Goal: Information Seeking & Learning: Check status

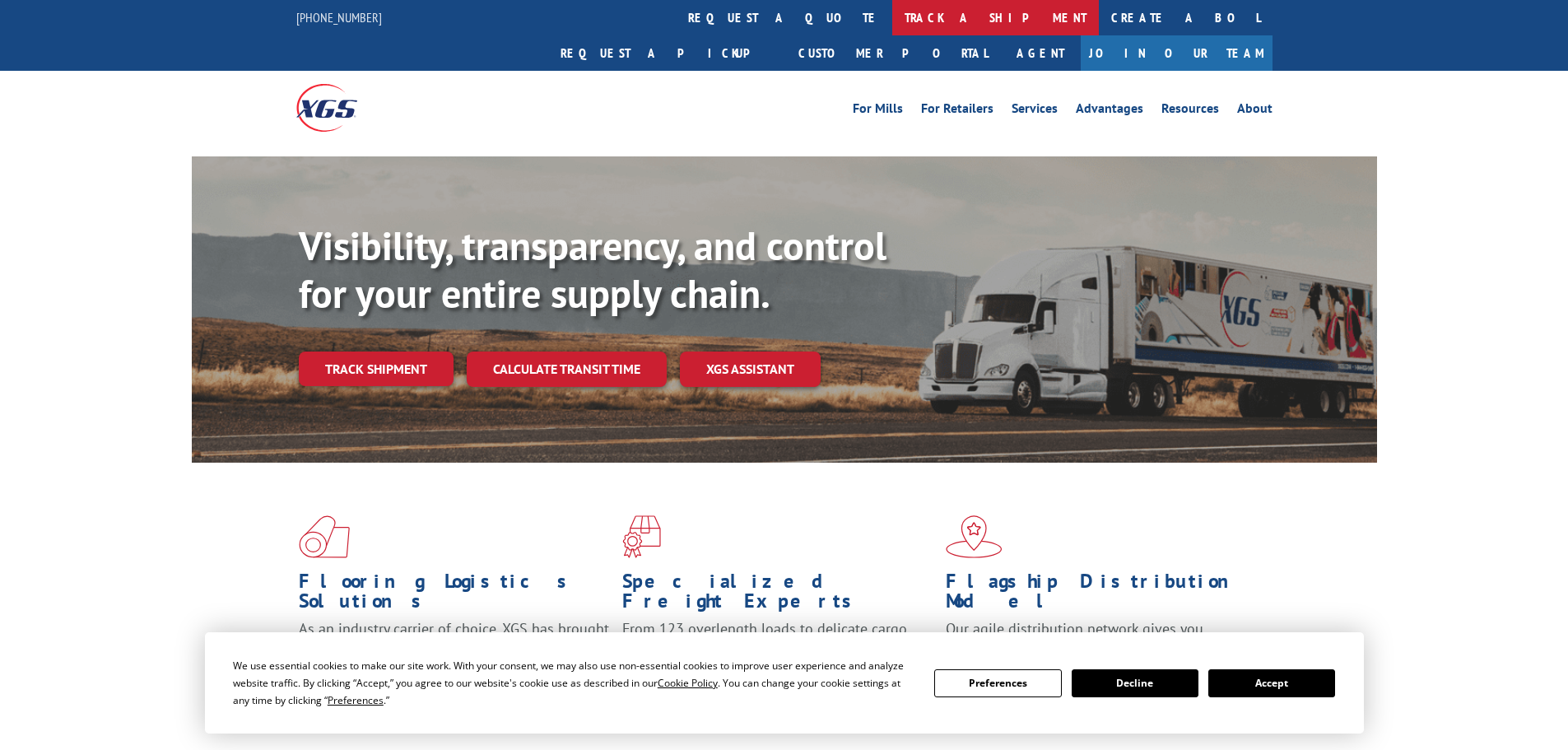
click at [892, 13] on link "track a shipment" at bounding box center [995, 17] width 206 height 35
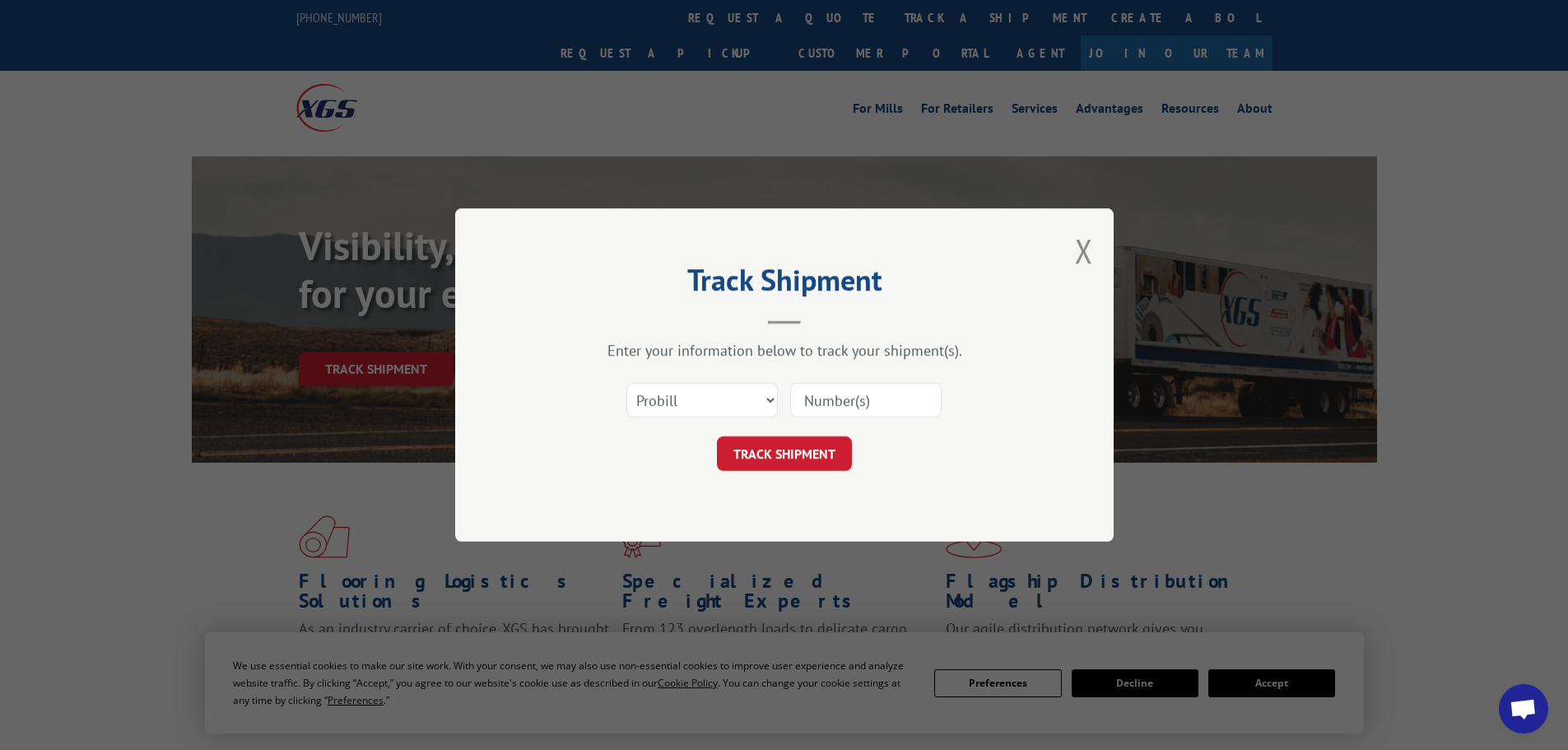
paste input "002438298"
type input "002438298"
click at [738, 399] on select "Select category... Probill BOL PO" at bounding box center [702, 400] width 152 height 34
select select "bol"
click at [627, 383] on select "Select category... Probill BOL PO" at bounding box center [702, 400] width 152 height 34
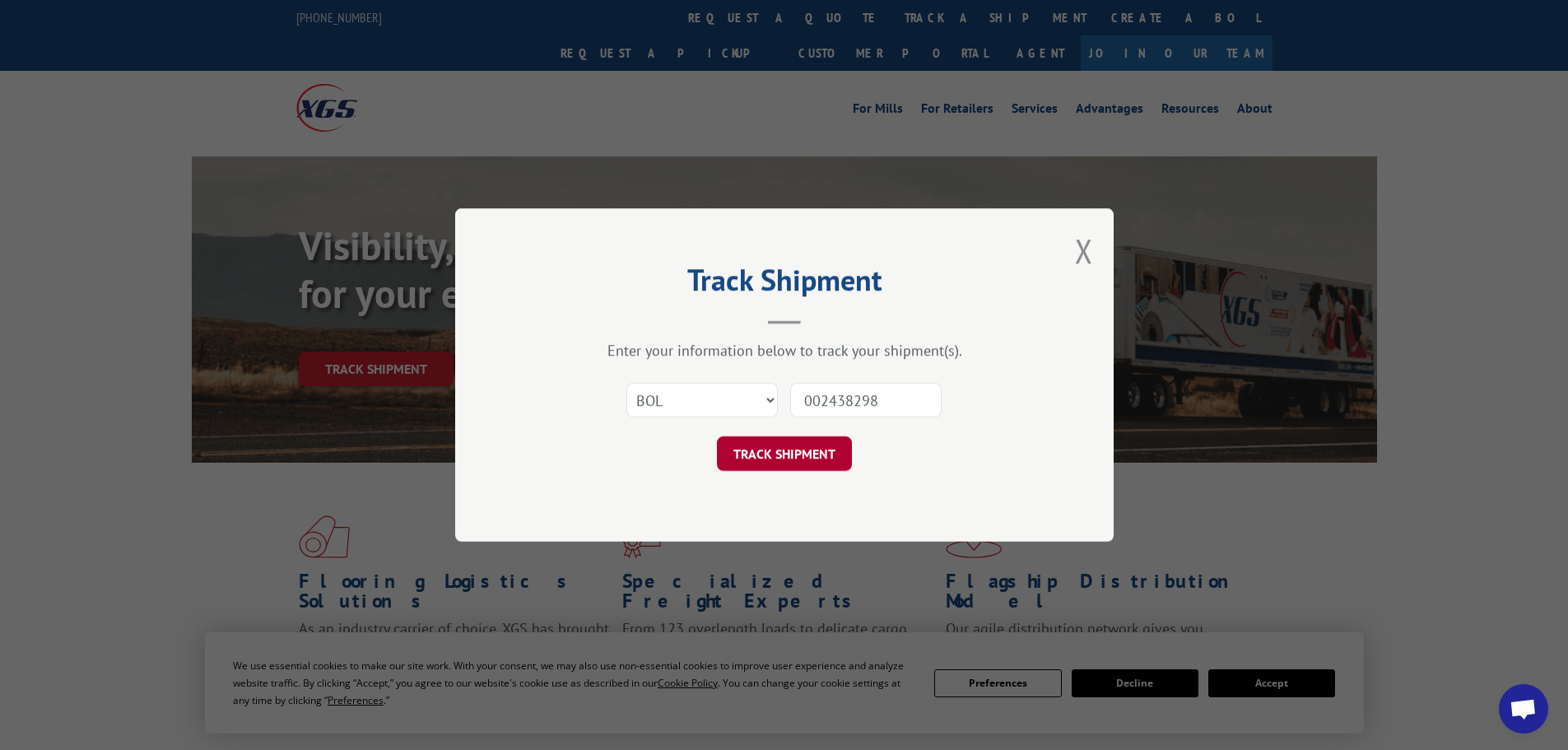
click at [813, 451] on button "TRACK SHIPMENT" at bounding box center [784, 453] width 135 height 34
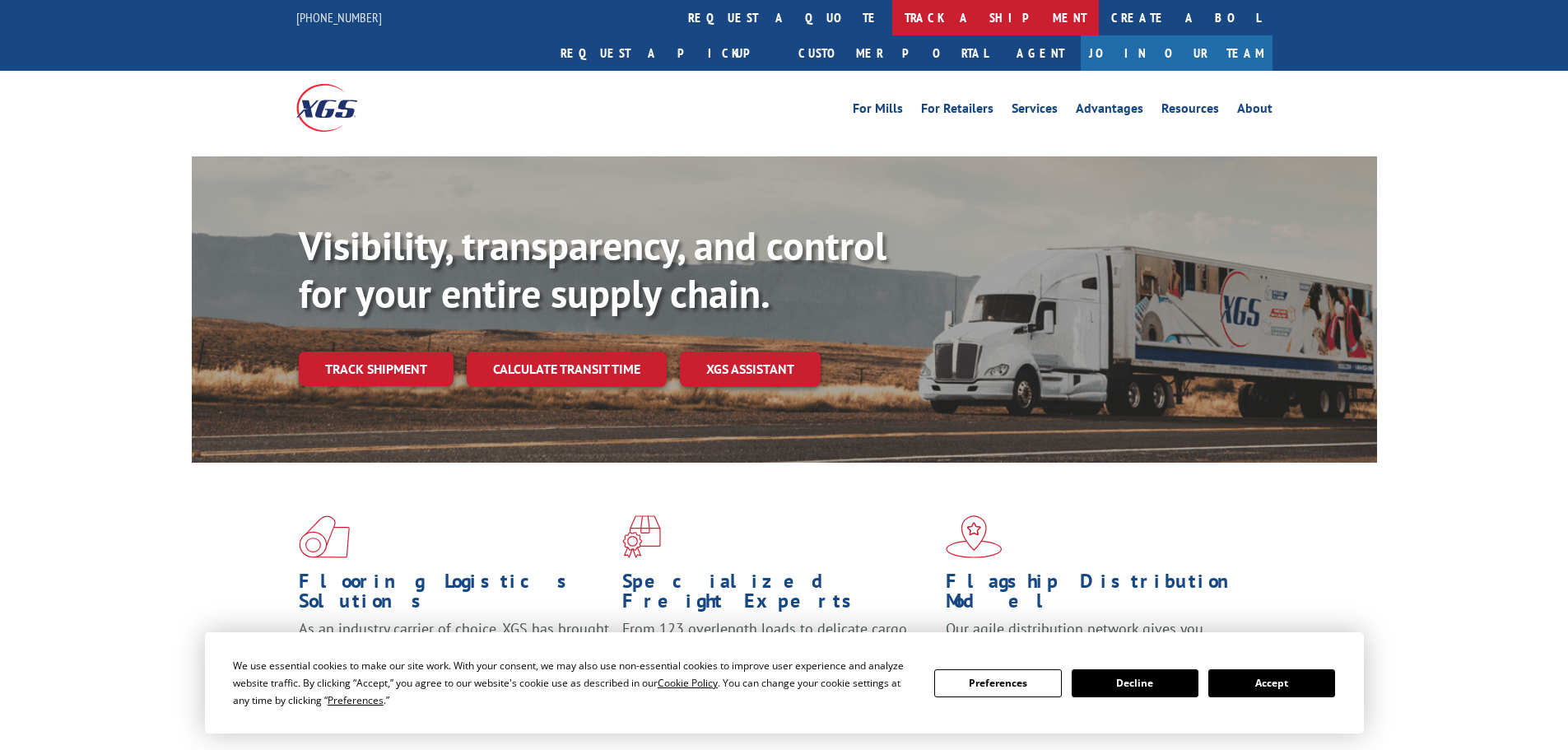
click at [892, 14] on link "track a shipment" at bounding box center [995, 17] width 206 height 35
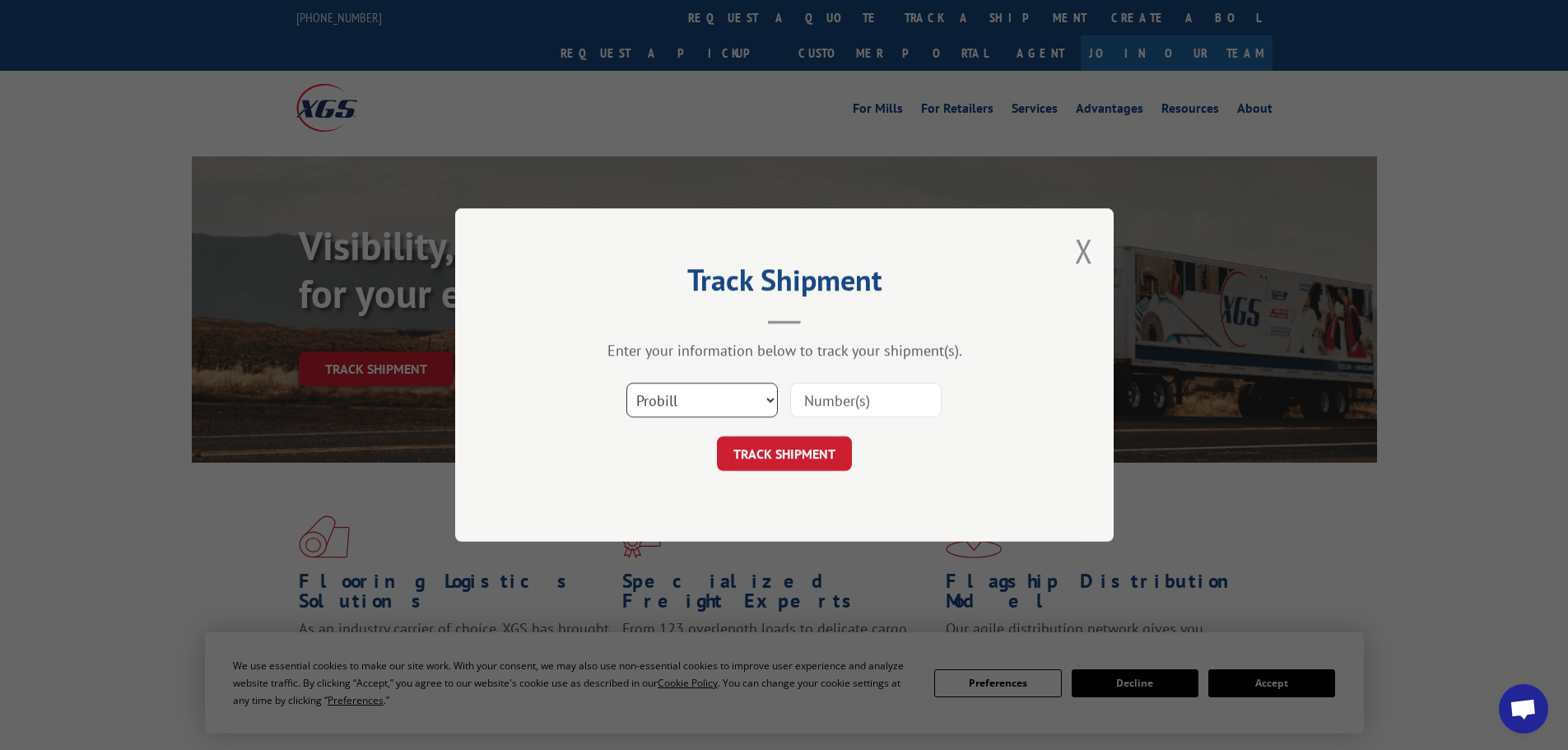
click at [743, 406] on select "Select category... Probill BOL PO" at bounding box center [702, 400] width 152 height 34
select select "po"
click at [627, 383] on select "Select category... Probill BOL PO" at bounding box center [702, 400] width 152 height 34
click at [849, 414] on input at bounding box center [866, 400] width 152 height 34
paste input "37545747"
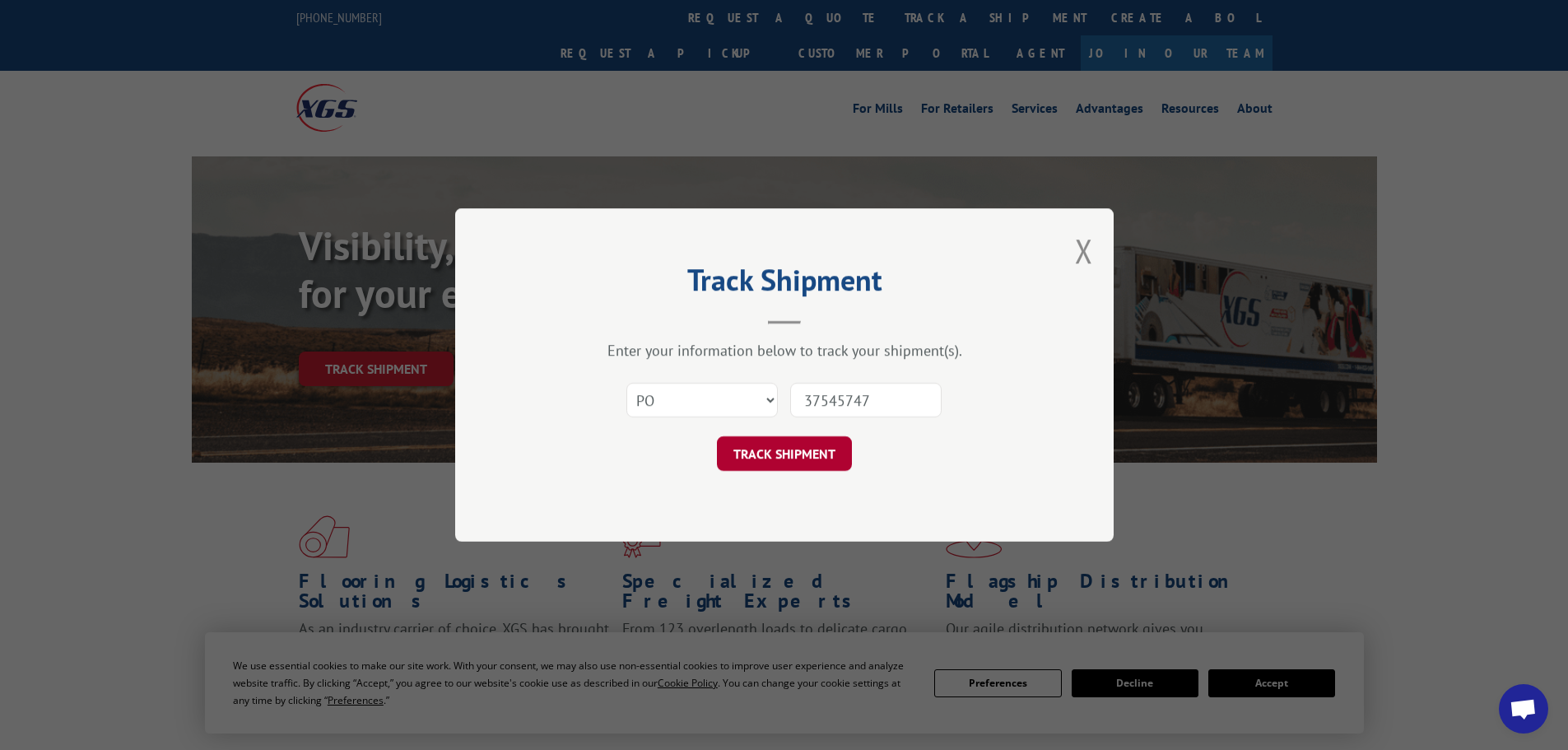
type input "37545747"
click at [810, 444] on button "TRACK SHIPMENT" at bounding box center [784, 453] width 135 height 34
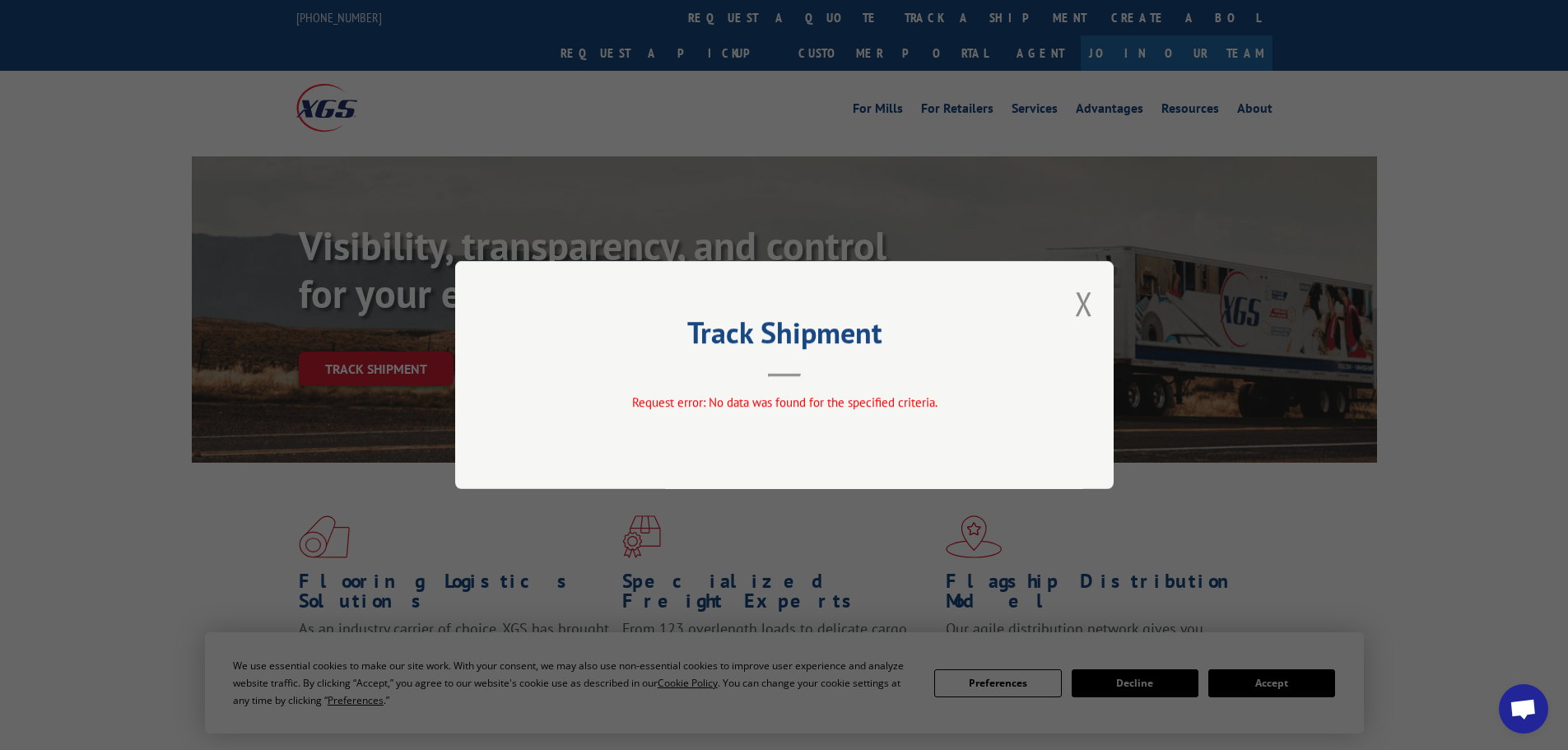
click at [1094, 288] on div "Track Shipment Request error: No data was found for the specified criteria." at bounding box center [784, 375] width 659 height 228
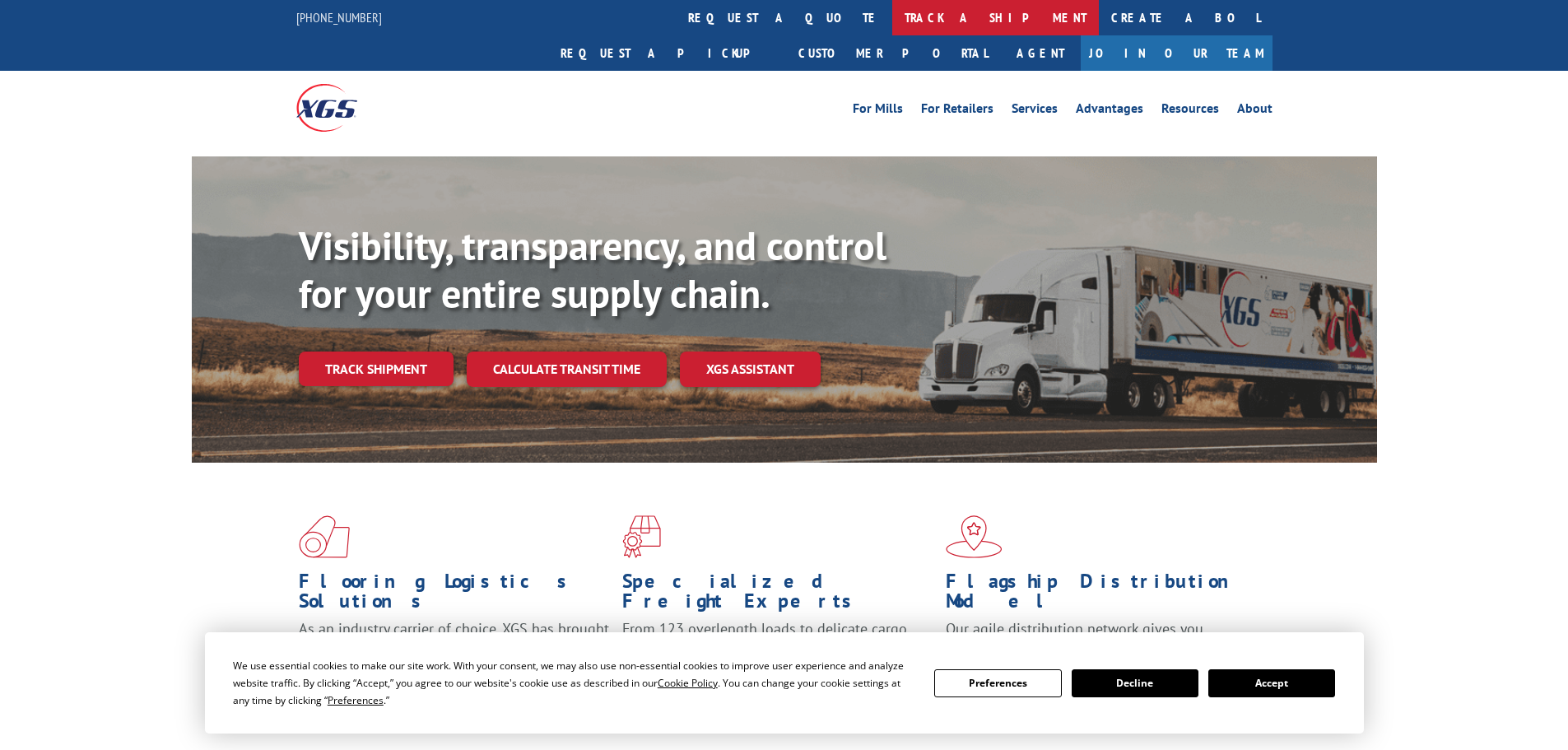
click at [892, 17] on link "track a shipment" at bounding box center [995, 17] width 206 height 35
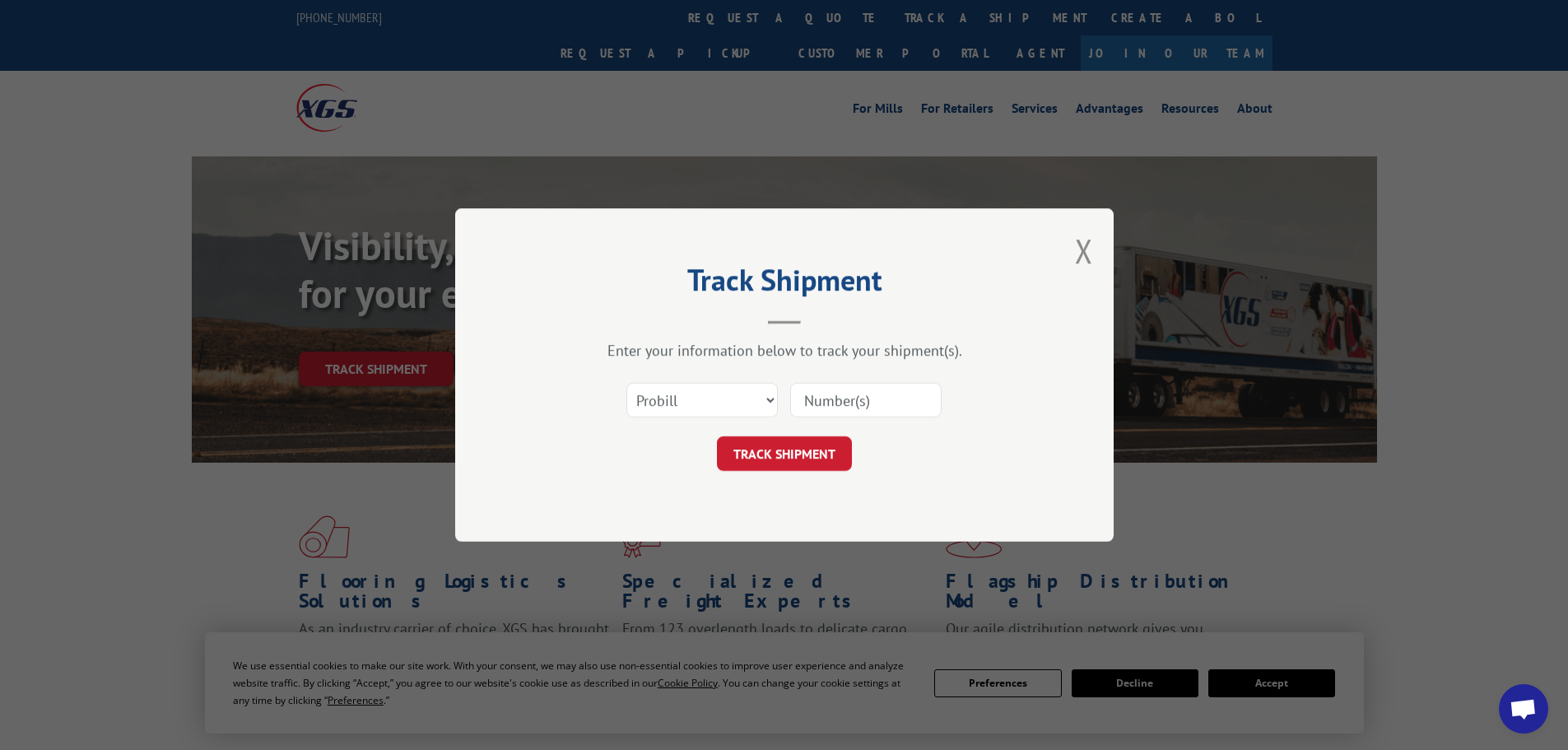
paste input "17521611"
type input "17521611"
click at [754, 455] on button "TRACK SHIPMENT" at bounding box center [784, 453] width 135 height 34
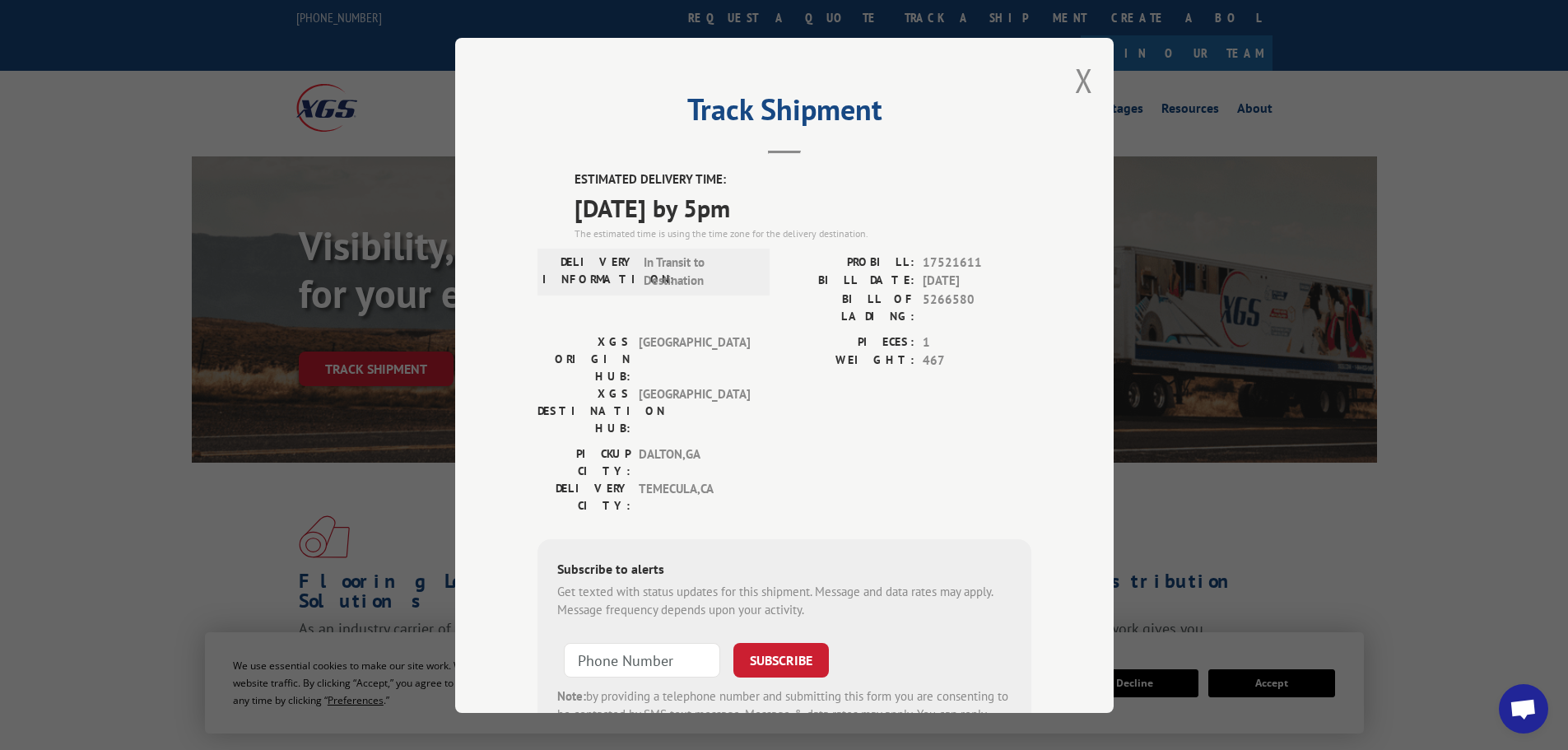
click at [1088, 83] on div "Track Shipment ESTIMATED DELIVERY TIME: 09/19/2025 by 5pm The estimated time is…" at bounding box center [784, 375] width 659 height 675
